Goal: Task Accomplishment & Management: Manage account settings

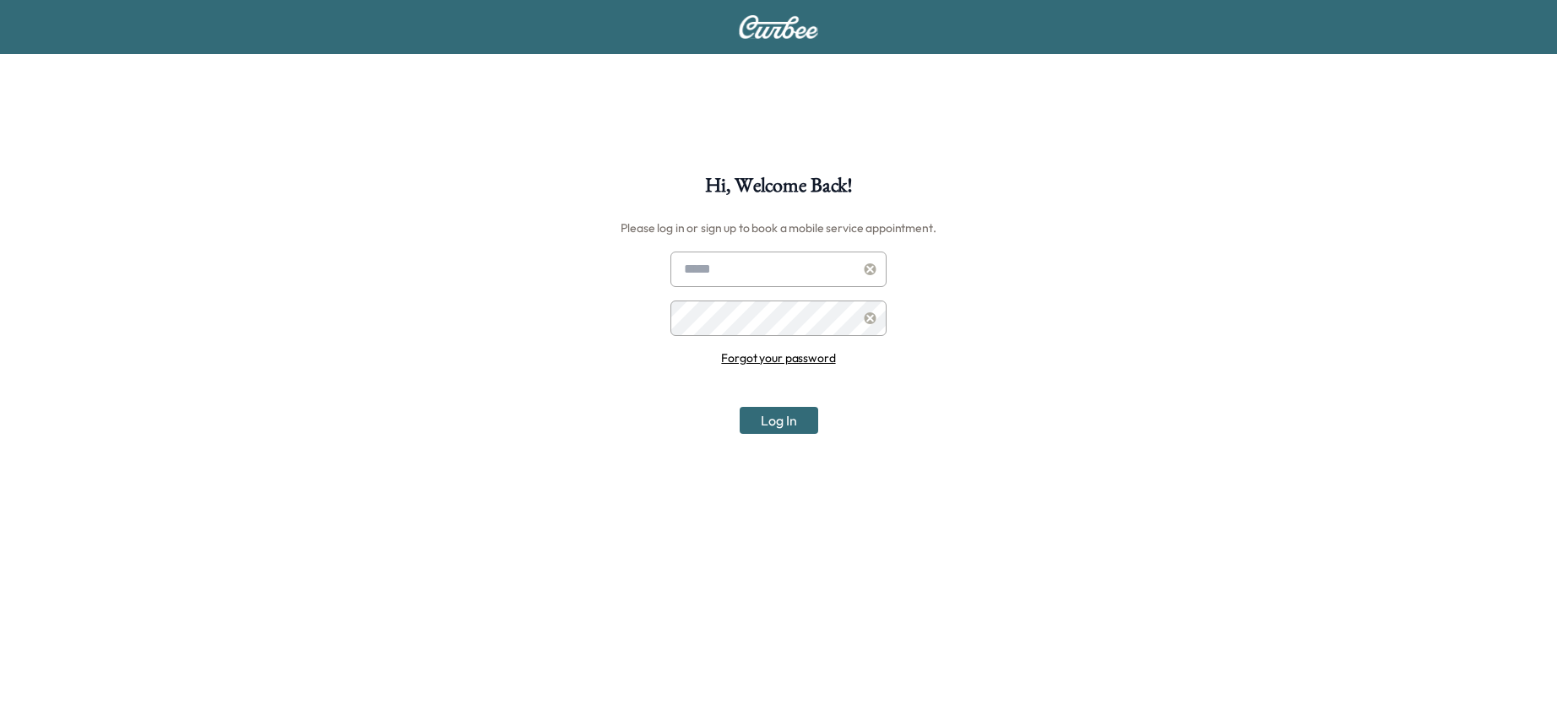
type input "**********"
click at [763, 419] on button "Log In" at bounding box center [779, 420] width 79 height 27
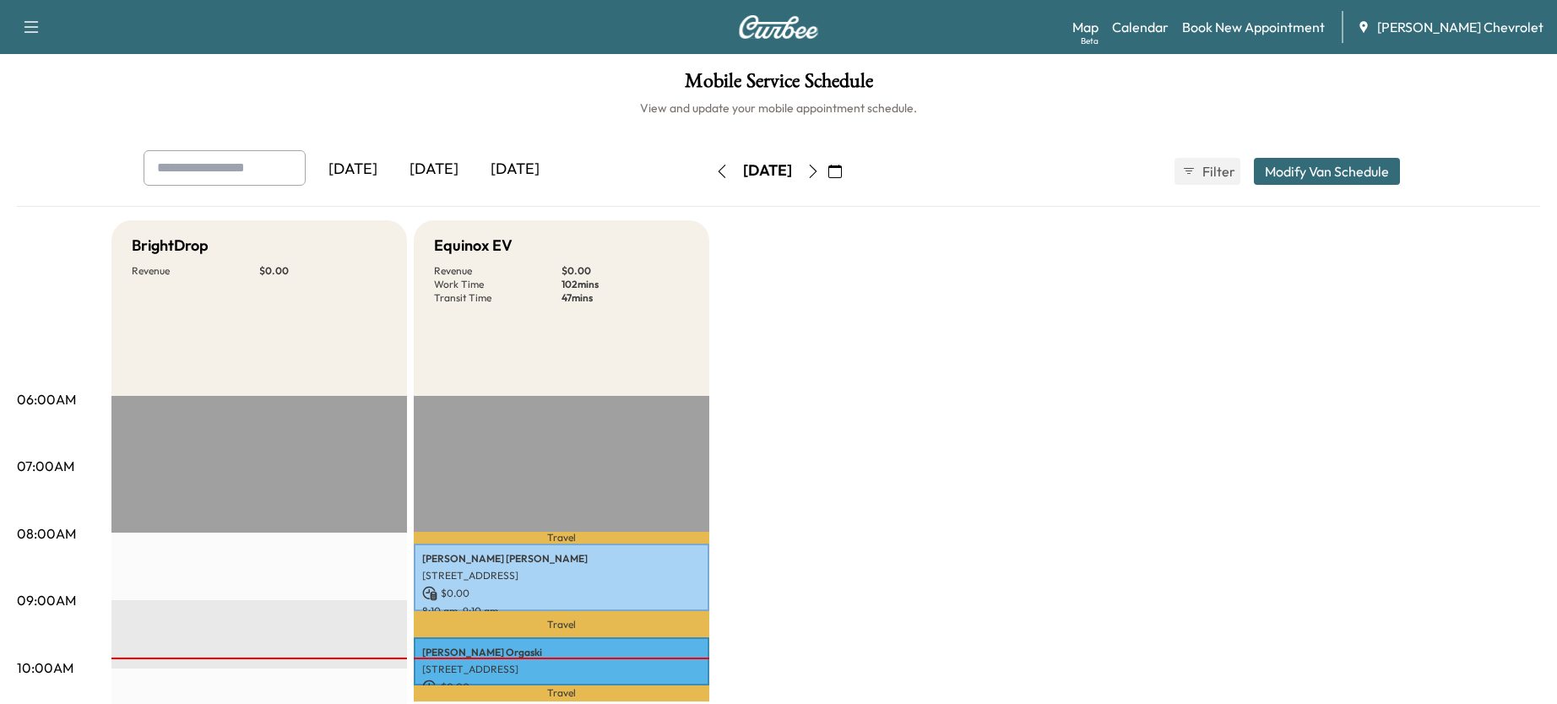
click at [1290, 162] on button "Modify Van Schedule" at bounding box center [1327, 171] width 146 height 27
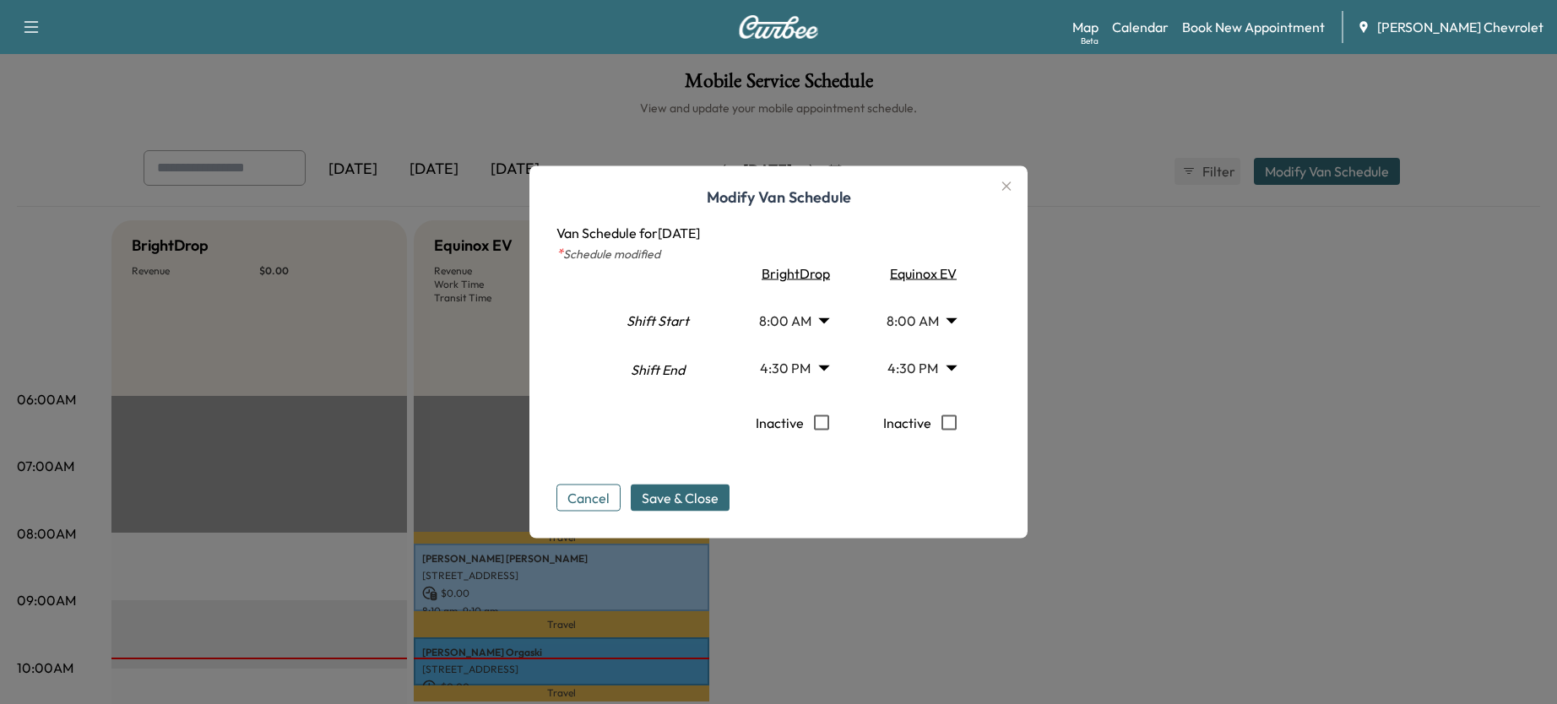
click at [1012, 180] on icon "button" at bounding box center [1006, 186] width 20 height 20
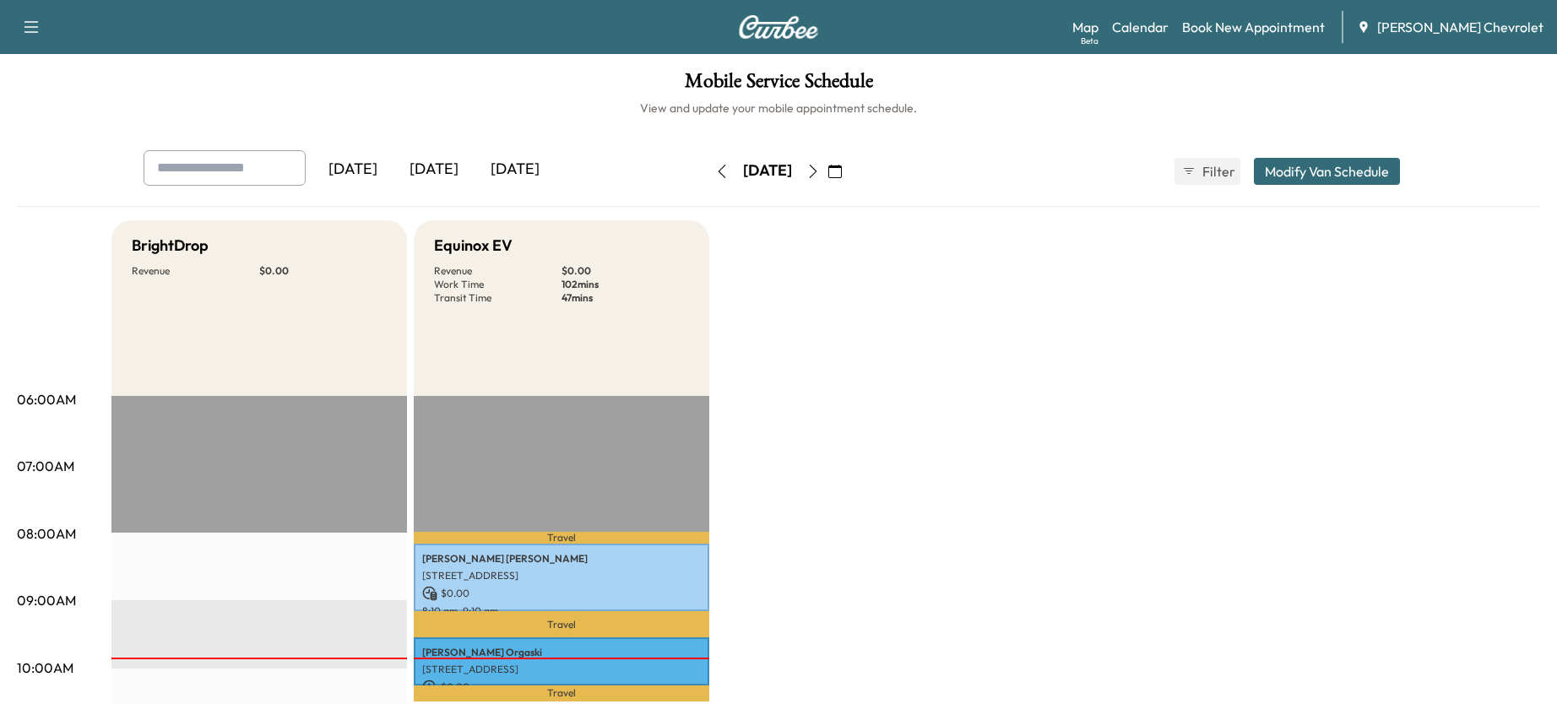
click at [456, 164] on div "[DATE]" at bounding box center [434, 169] width 81 height 39
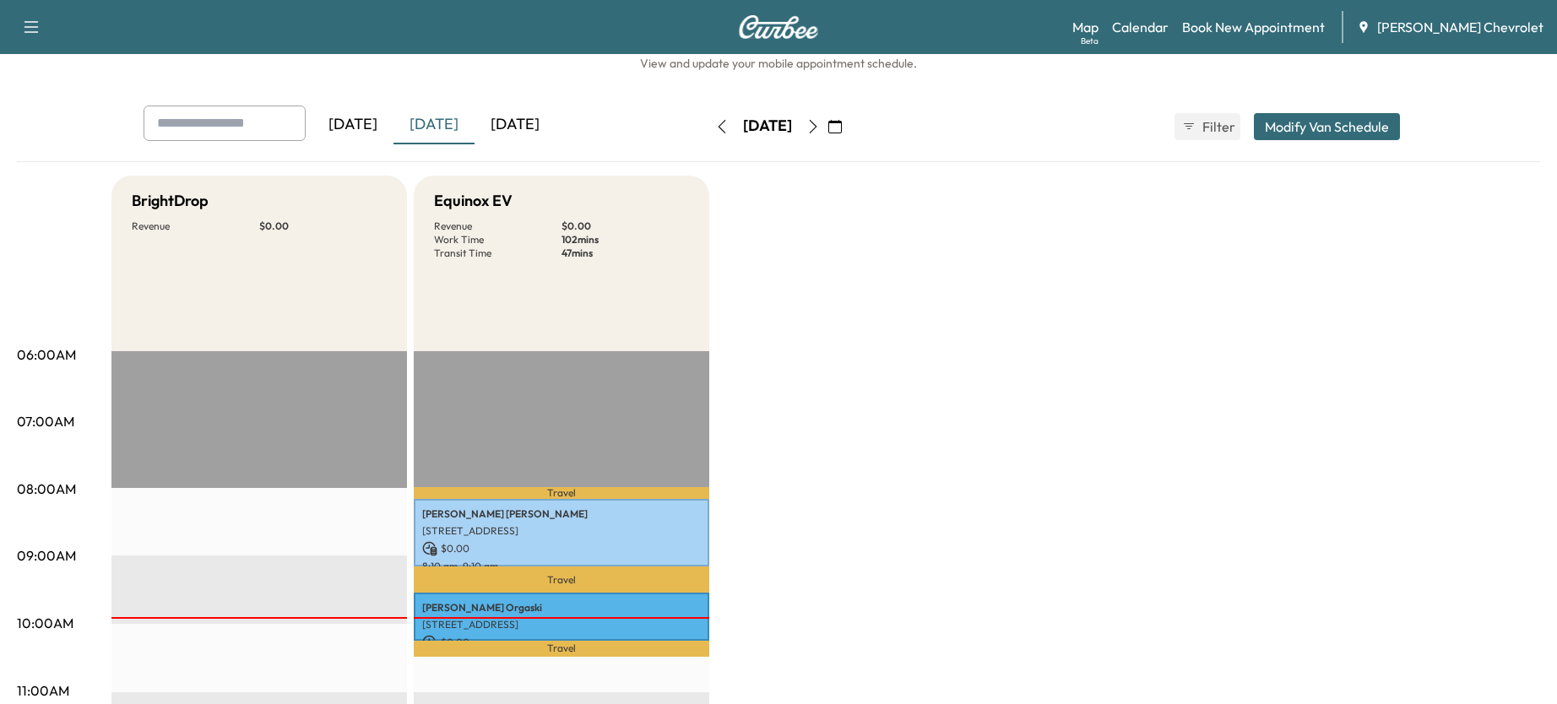
scroll to position [169, 0]
